Goal: Check status: Check status

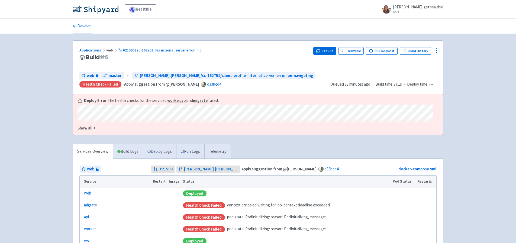
click at [86, 128] on u "Show all +" at bounding box center [86, 127] width 18 height 5
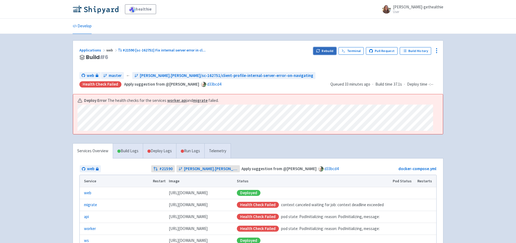
click at [322, 53] on button "Rebuild" at bounding box center [324, 51] width 23 height 8
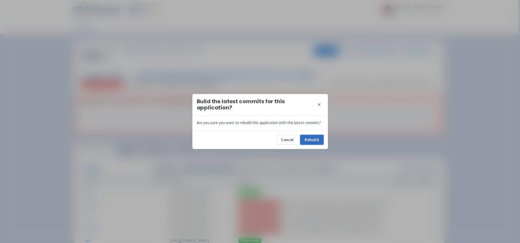
click at [321, 140] on button "Rebuild" at bounding box center [311, 140] width 23 height 10
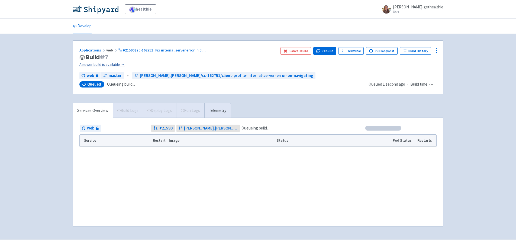
click at [90, 65] on link "A newer build is available →" at bounding box center [177, 65] width 197 height 6
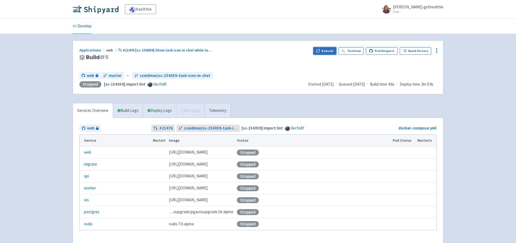
click at [320, 51] on icon "button" at bounding box center [318, 51] width 4 height 4
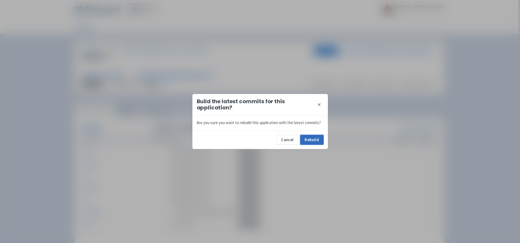
click at [311, 141] on button "Rebuild" at bounding box center [311, 140] width 23 height 10
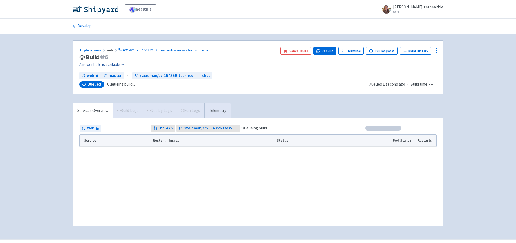
click at [115, 65] on link "A newer build is available →" at bounding box center [177, 65] width 197 height 6
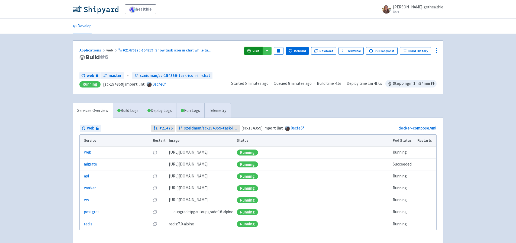
click at [258, 53] on link "Visit" at bounding box center [253, 51] width 18 height 8
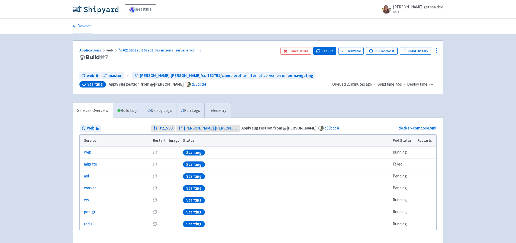
click at [399, 164] on td "Failed" at bounding box center [403, 164] width 25 height 12
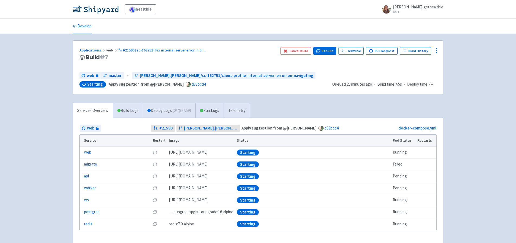
click at [94, 163] on link "migrate" at bounding box center [90, 164] width 13 height 6
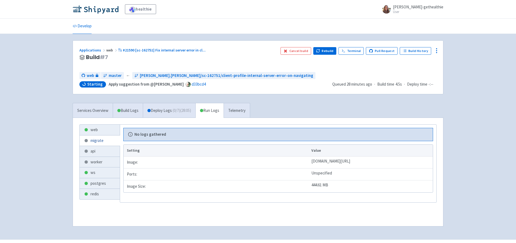
click at [98, 141] on link "migrate" at bounding box center [100, 140] width 40 height 11
click at [171, 111] on link "Deploy Logs ( 0 / 7 ) (28:08)" at bounding box center [169, 110] width 53 height 15
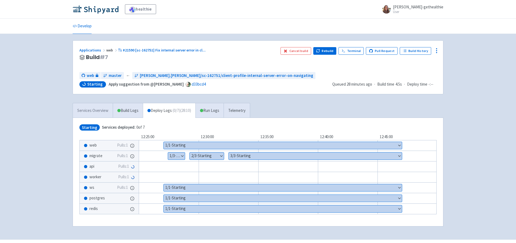
click at [95, 112] on link "Services Overview" at bounding box center [93, 110] width 40 height 15
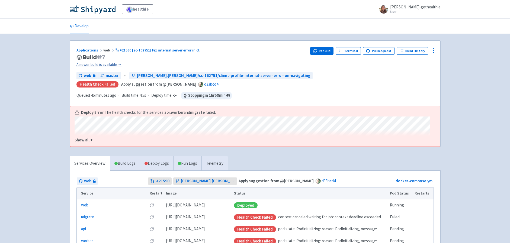
click at [113, 64] on link "A newer build is available →" at bounding box center [190, 65] width 229 height 6
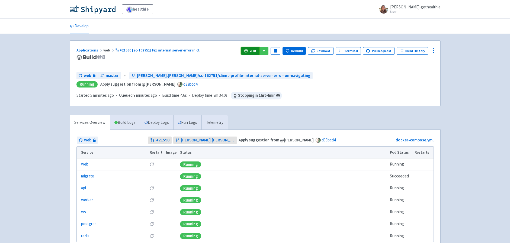
click at [253, 50] on link "Visit" at bounding box center [250, 51] width 18 height 8
